Goal: Task Accomplishment & Management: Manage account settings

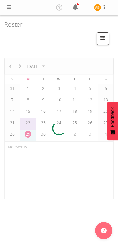
click at [9, 9] on span at bounding box center [9, 7] width 7 height 7
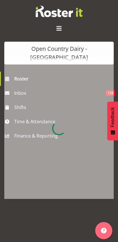
click at [19, 116] on div at bounding box center [59, 128] width 110 height 141
click at [21, 113] on div at bounding box center [59, 128] width 110 height 141
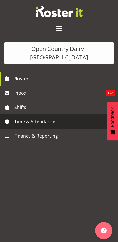
click at [19, 117] on span "Time & Attendance" at bounding box center [60, 121] width 92 height 9
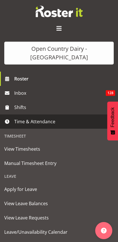
click at [11, 159] on span "Manual Timesheet Entry" at bounding box center [59, 163] width 110 height 9
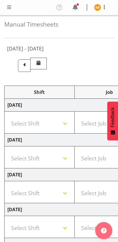
select select "78954"
select select "78987"
click at [28, 66] on span at bounding box center [24, 64] width 7 height 7
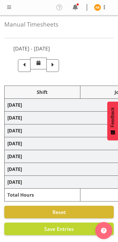
select select "78954"
select select "78987"
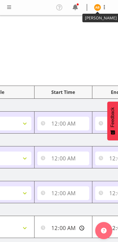
click at [99, 11] on img at bounding box center [97, 7] width 7 height 7
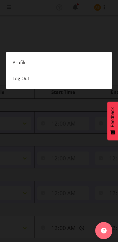
click at [13, 62] on link "Profile" at bounding box center [59, 62] width 107 height 16
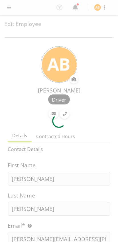
select select "TimelineWeek"
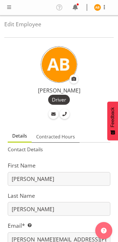
click at [47, 134] on span "Contracted Hours" at bounding box center [55, 136] width 39 height 7
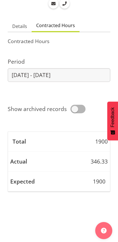
scroll to position [110, 0]
